Goal: Information Seeking & Learning: Find specific fact

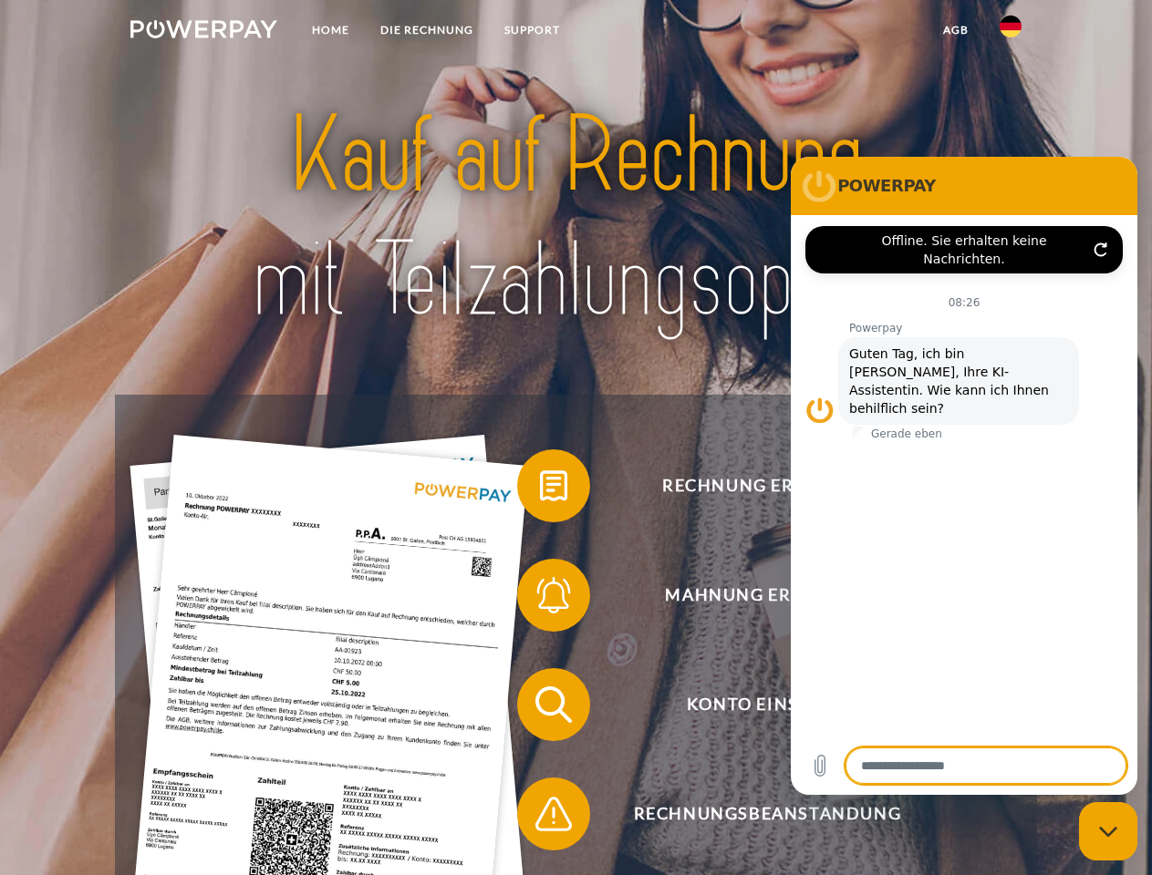
click at [203, 32] on img at bounding box center [203, 29] width 147 height 18
click at [1010, 32] on img at bounding box center [1010, 27] width 22 height 22
click at [955, 30] on link "agb" at bounding box center [955, 30] width 57 height 33
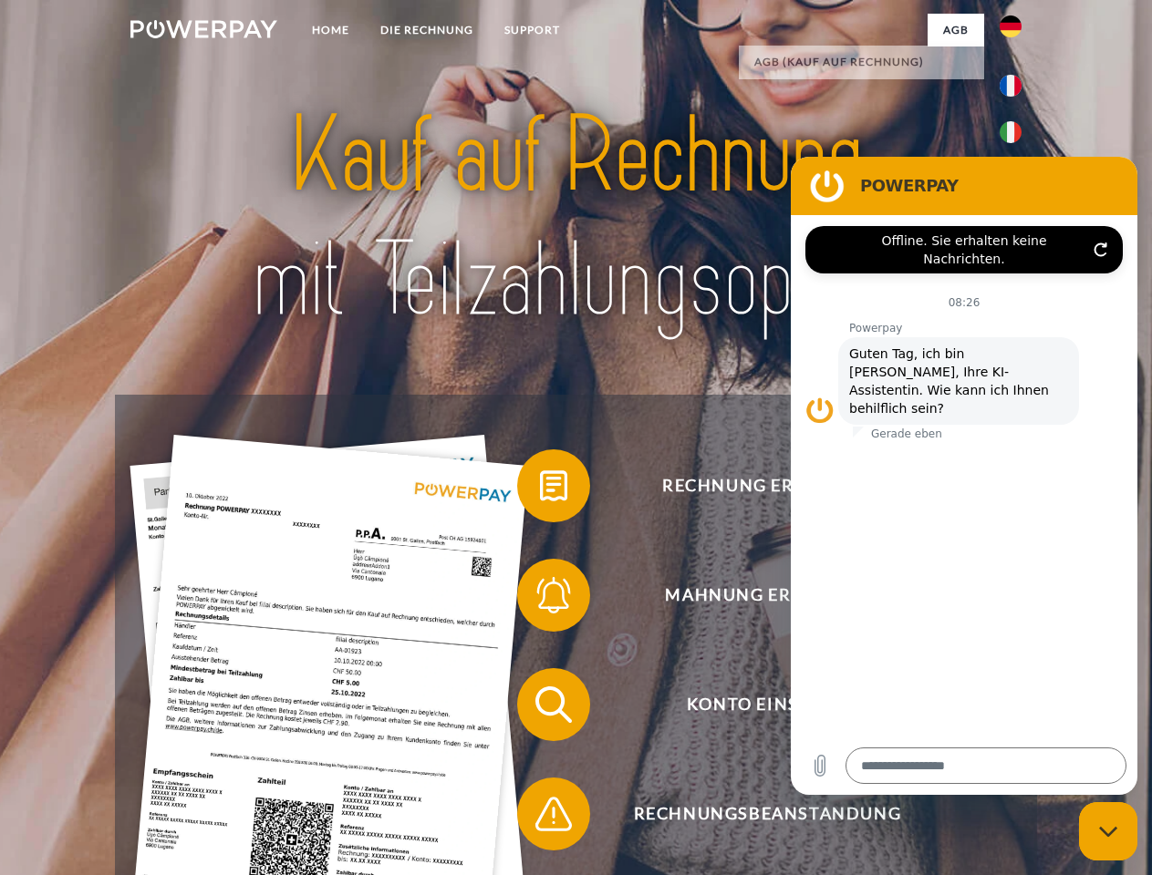
click at [540, 490] on span at bounding box center [526, 485] width 91 height 91
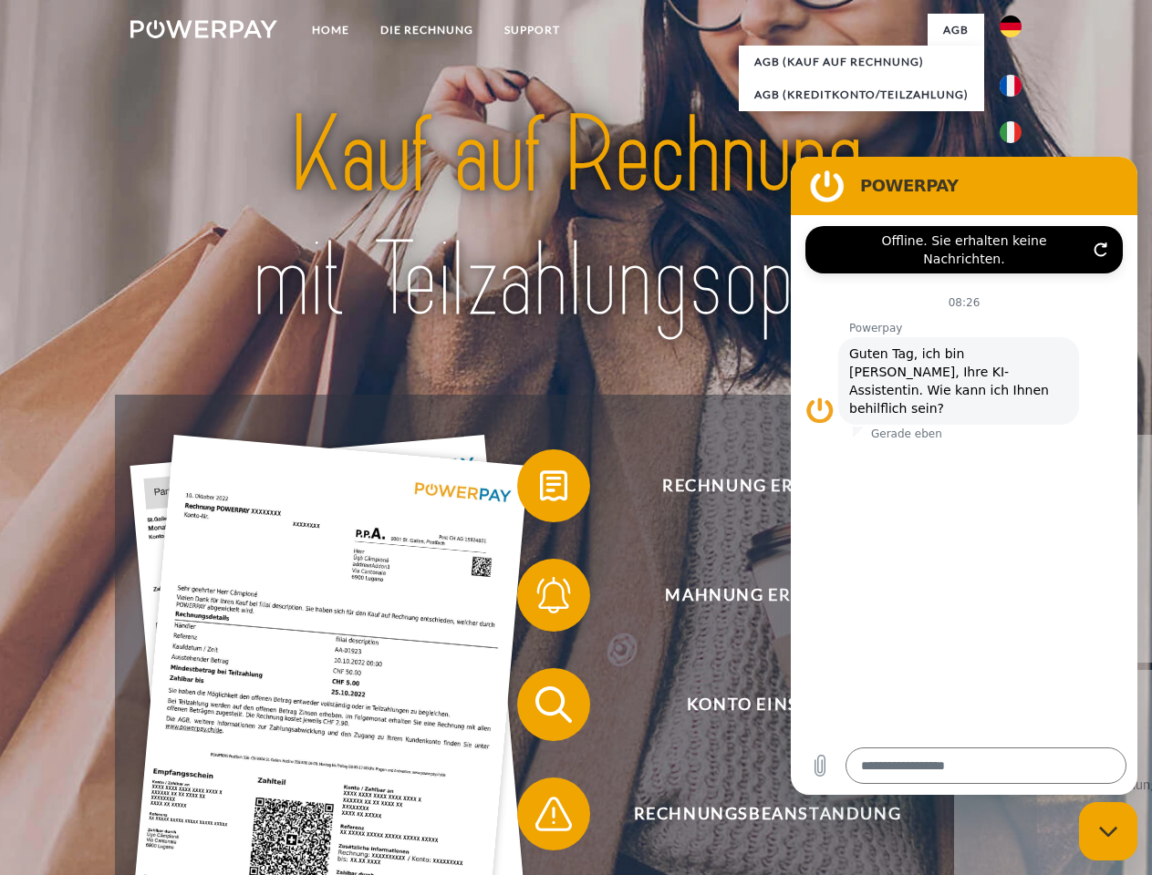
click at [540, 599] on div "Rechnung erhalten? Mahnung erhalten? Konto einsehen" at bounding box center [575, 760] width 921 height 730
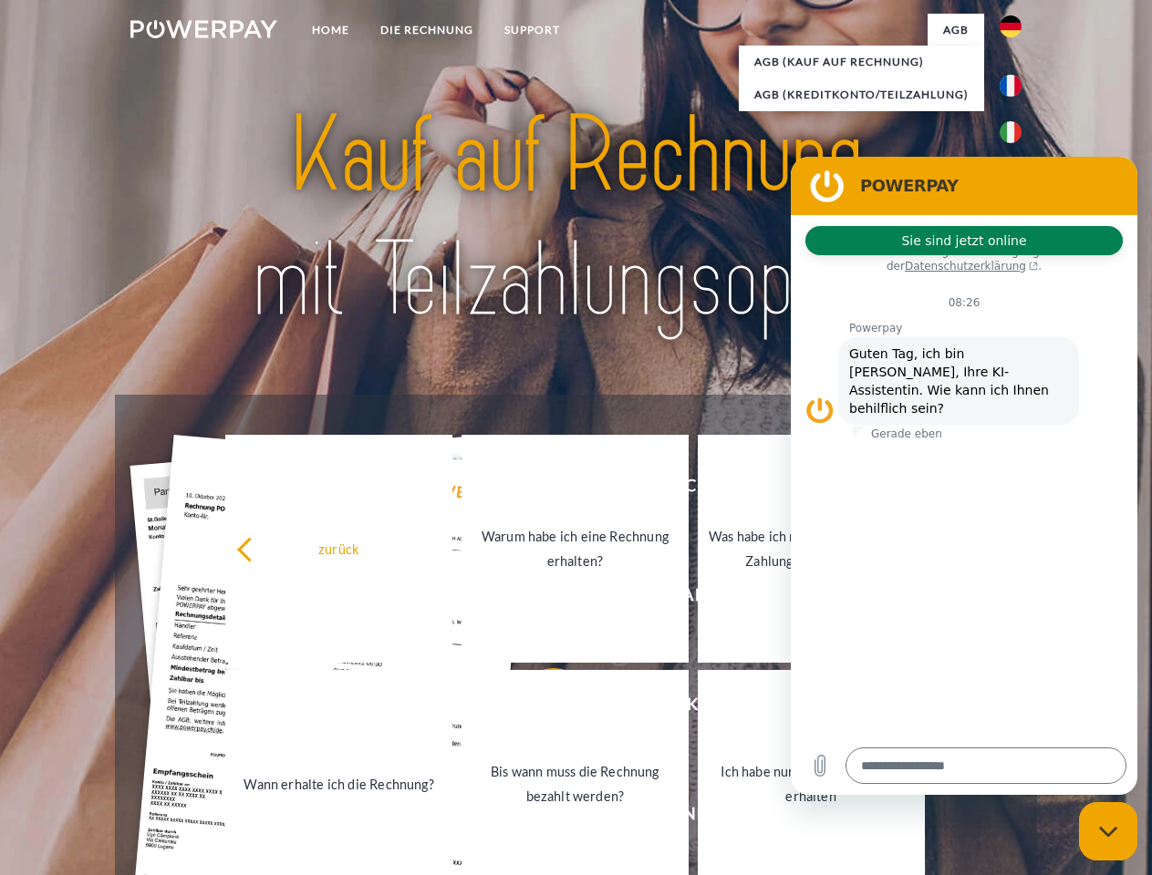
click at [540, 709] on link "Bis wann muss die Rechnung bezahlt werden?" at bounding box center [574, 784] width 227 height 228
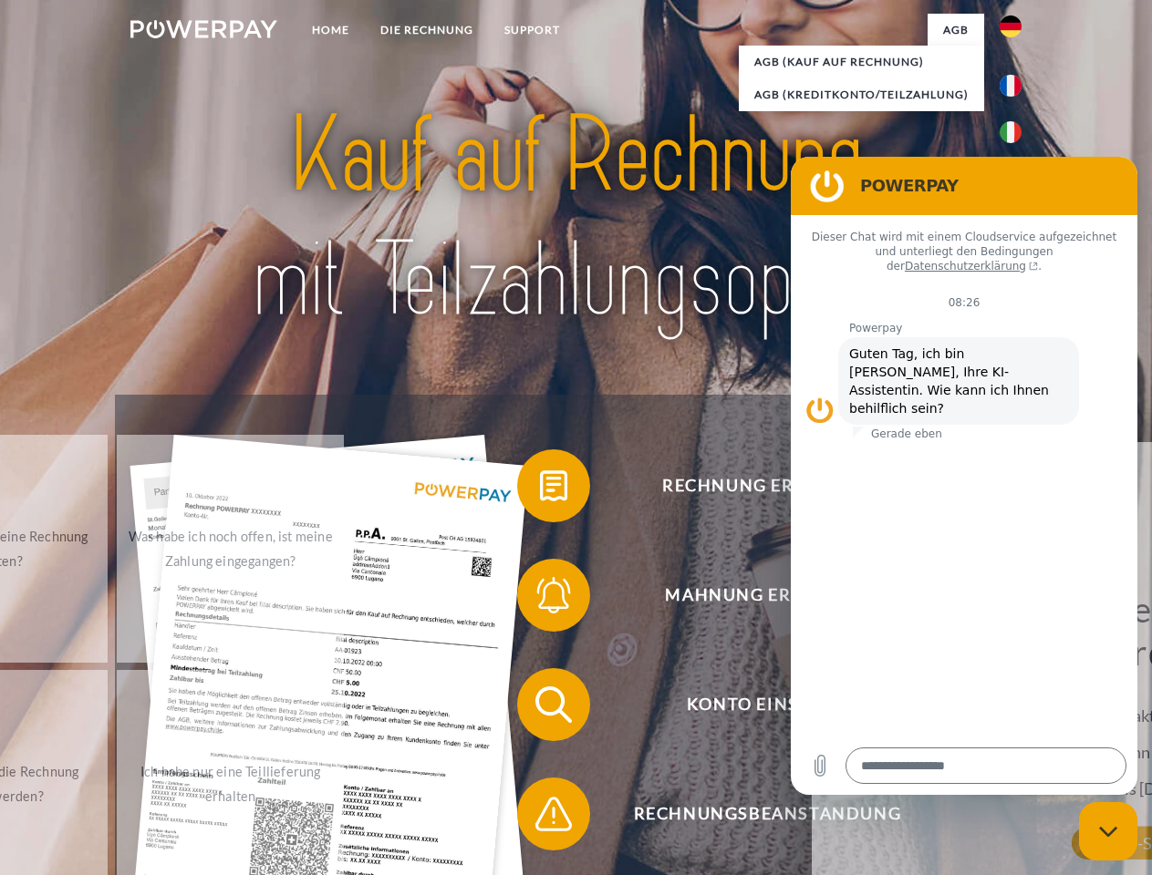
click at [540, 818] on span at bounding box center [526, 814] width 91 height 91
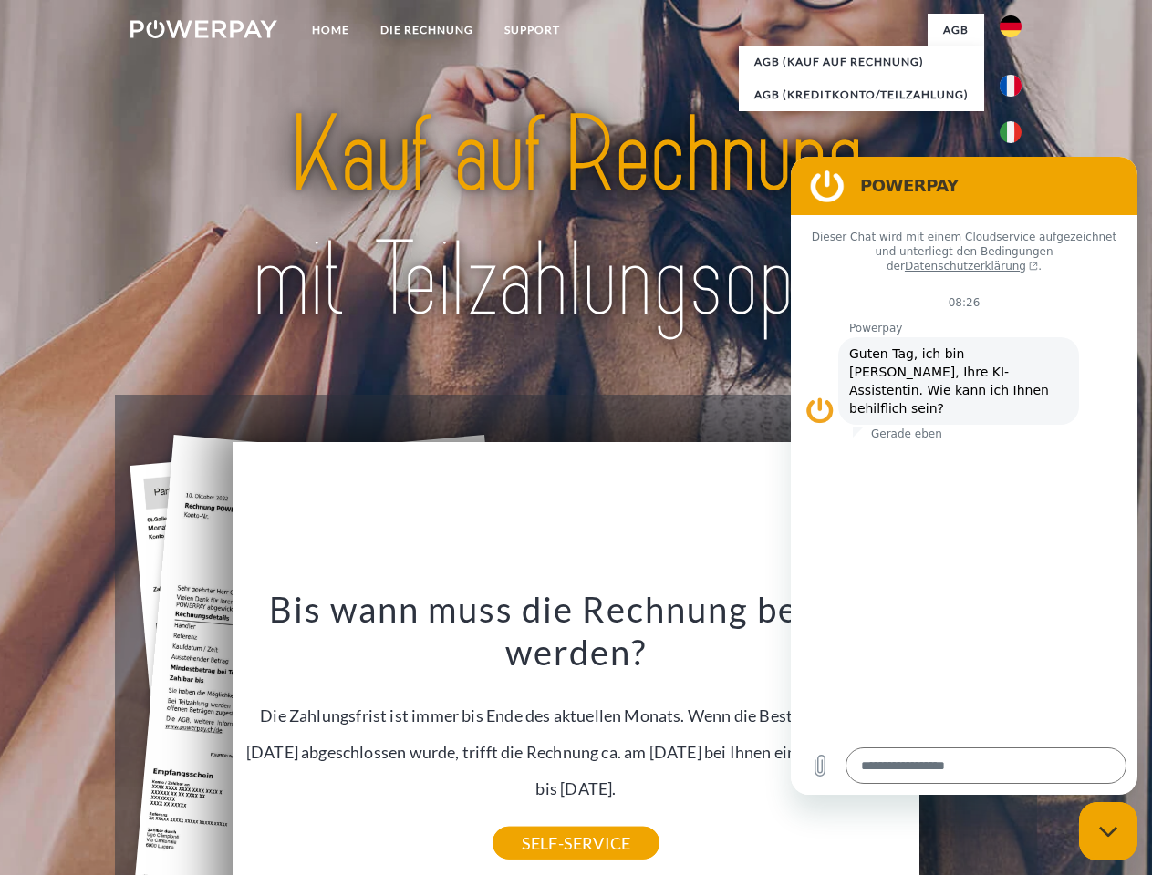
click at [1108, 832] on icon "Messaging-Fenster schließen" at bounding box center [1108, 832] width 19 height 12
type textarea "*"
